Goal: Information Seeking & Learning: Learn about a topic

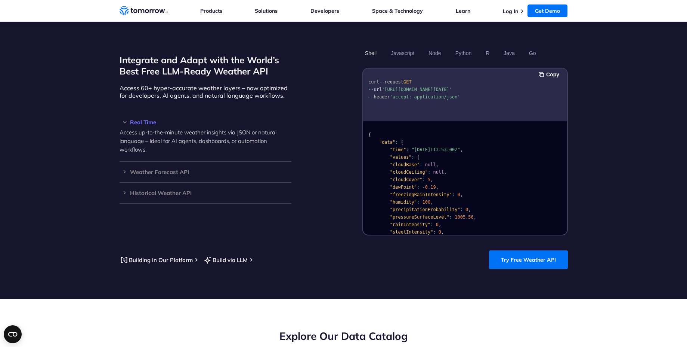
scroll to position [584, 0]
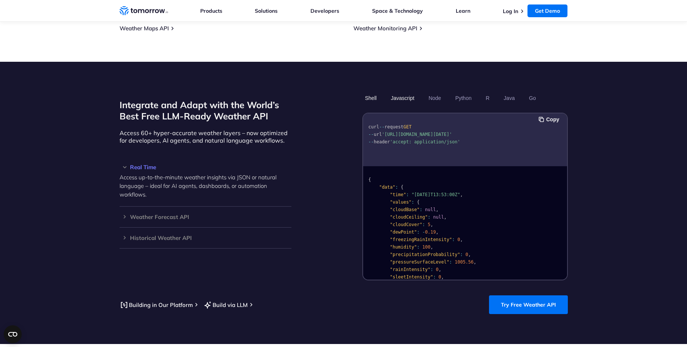
click at [411, 92] on button "Javascript" at bounding box center [402, 98] width 29 height 13
click at [442, 92] on button "Node" at bounding box center [435, 98] width 18 height 13
click at [471, 92] on button "Python" at bounding box center [464, 98] width 22 height 13
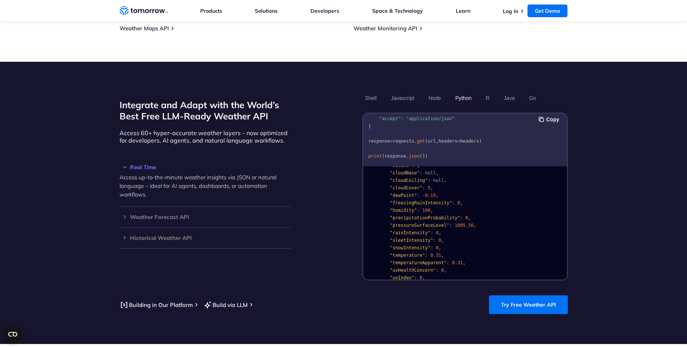
scroll to position [15, 0]
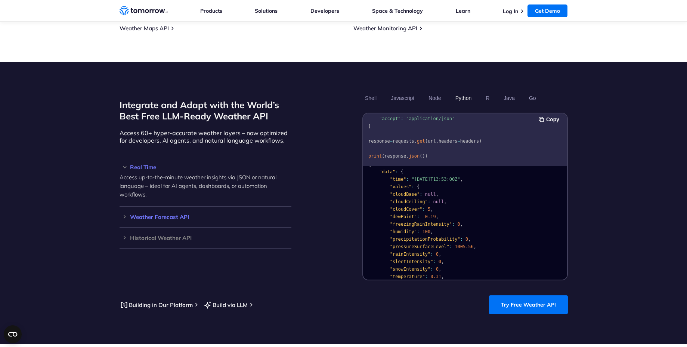
click at [123, 214] on h3 "Weather Forecast API" at bounding box center [206, 217] width 172 height 6
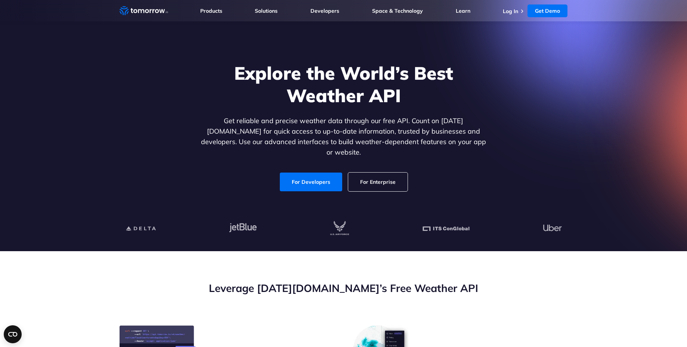
scroll to position [0, 0]
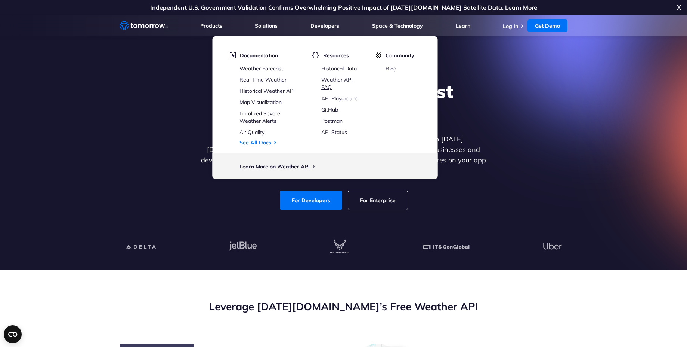
click at [333, 80] on link "Weather API FAQ" at bounding box center [337, 83] width 31 height 14
click at [255, 68] on link "Weather Forecast" at bounding box center [262, 68] width 44 height 7
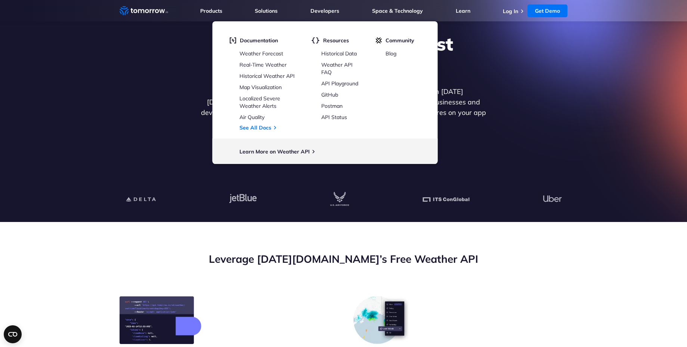
scroll to position [224, 0]
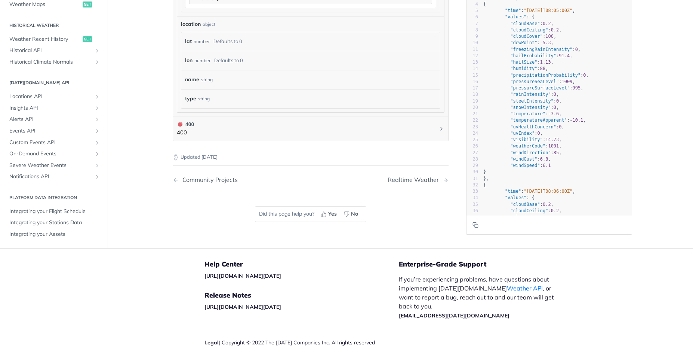
scroll to position [754, 0]
